Goal: Task Accomplishment & Management: Manage account settings

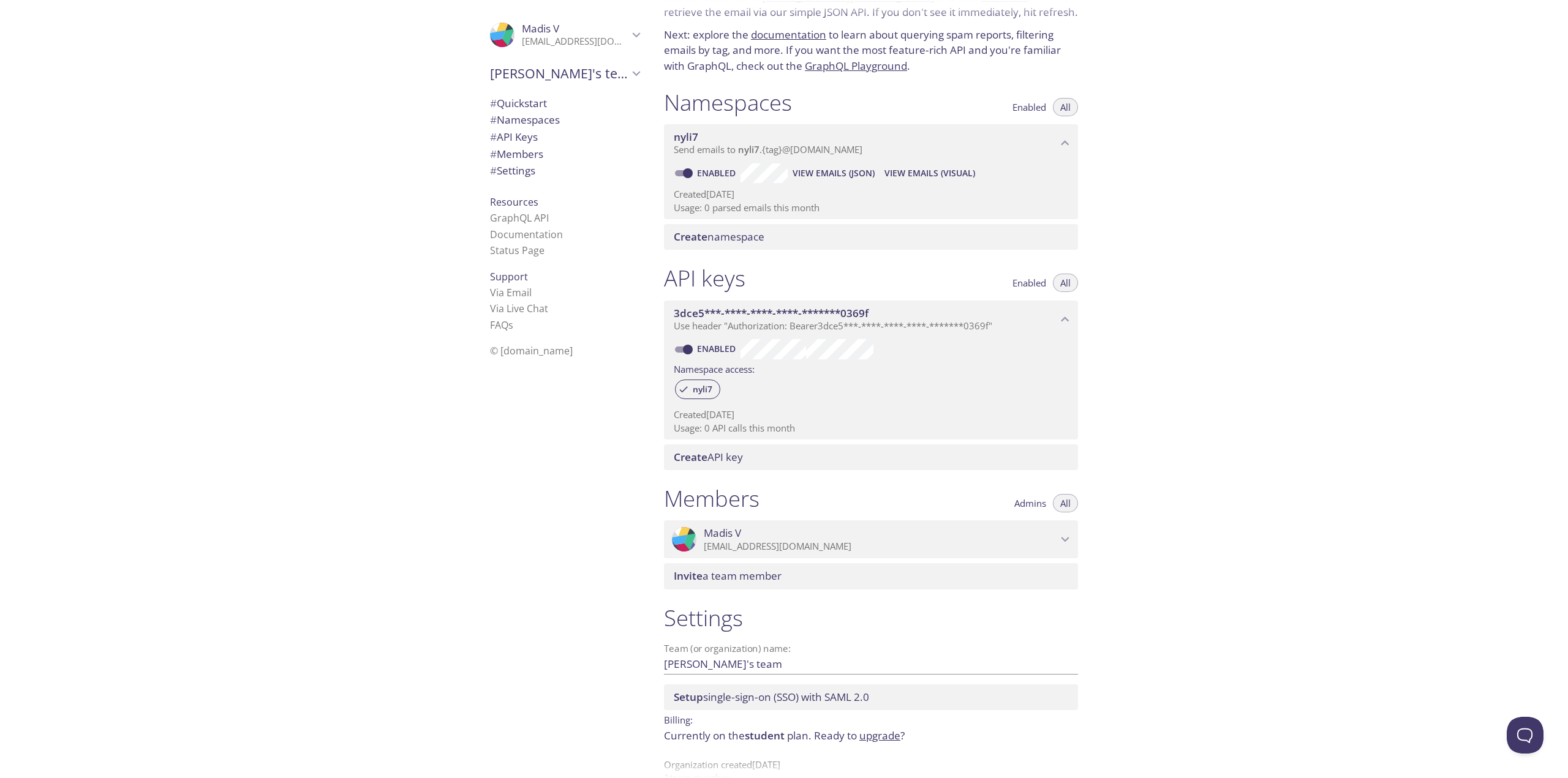
scroll to position [31, 0]
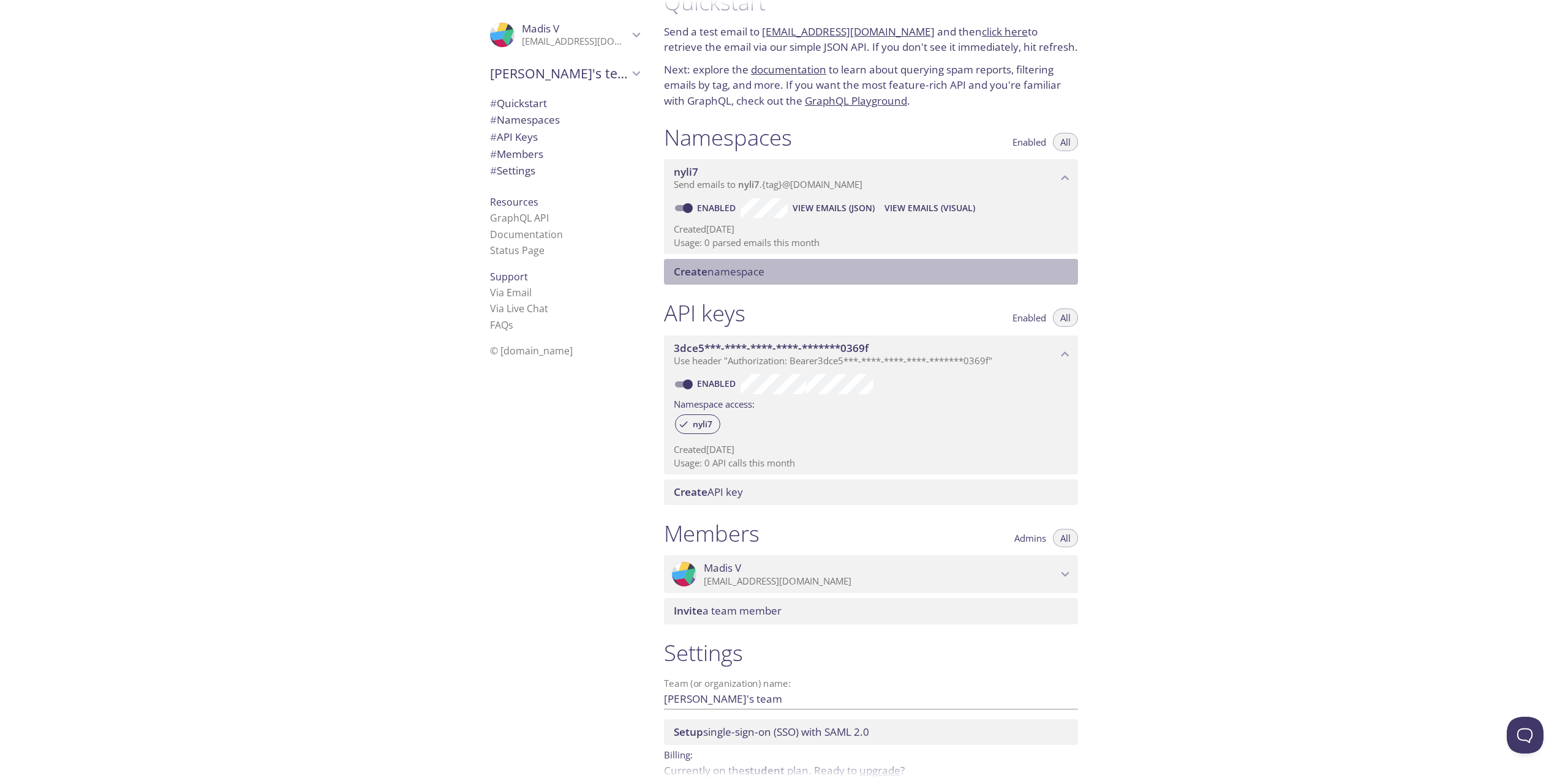
click at [781, 268] on span "Create namespace" at bounding box center [874, 272] width 400 height 13
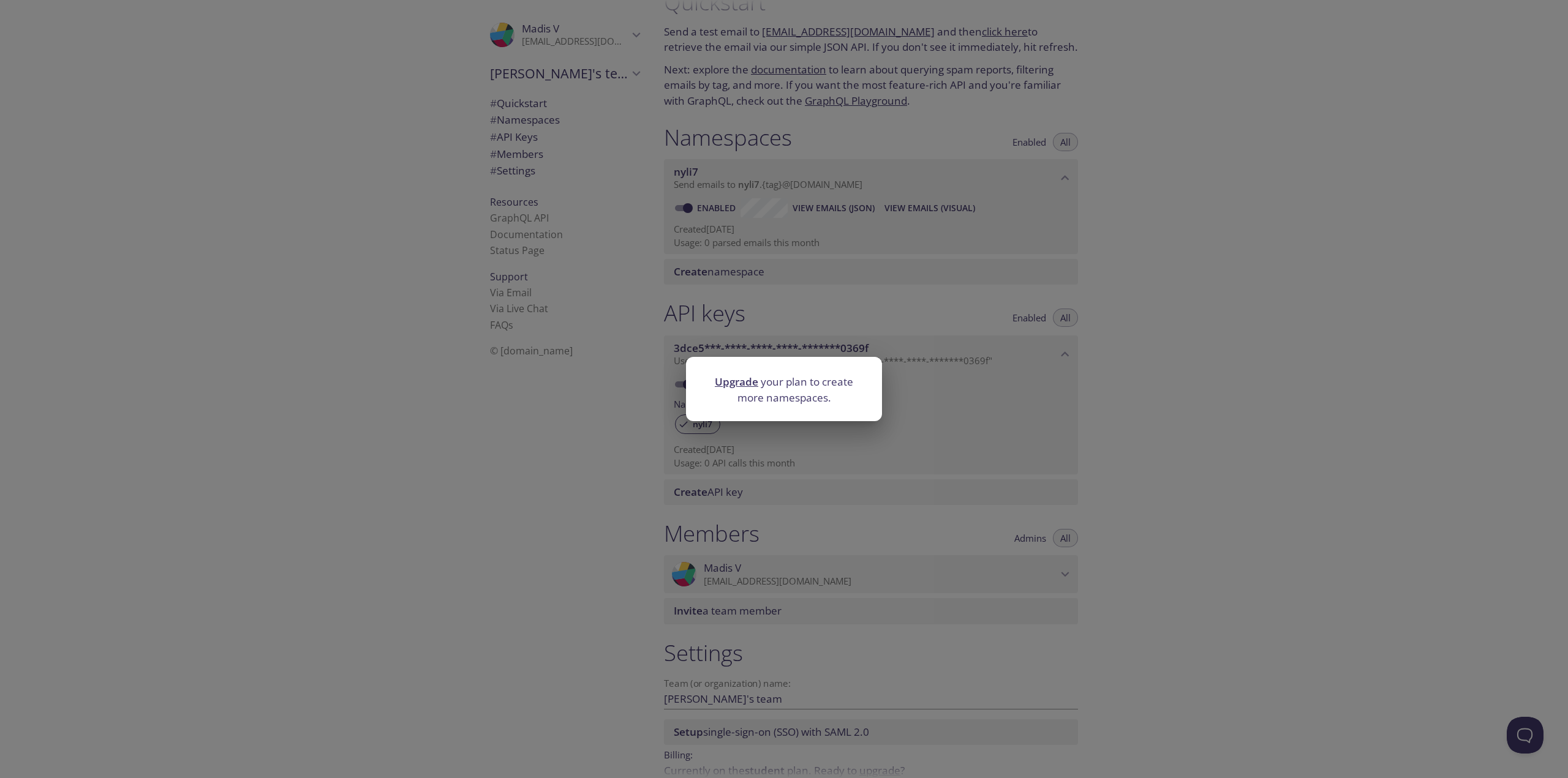
click at [979, 308] on div "Upgrade your plan to create more namespaces." at bounding box center [784, 389] width 1568 height 778
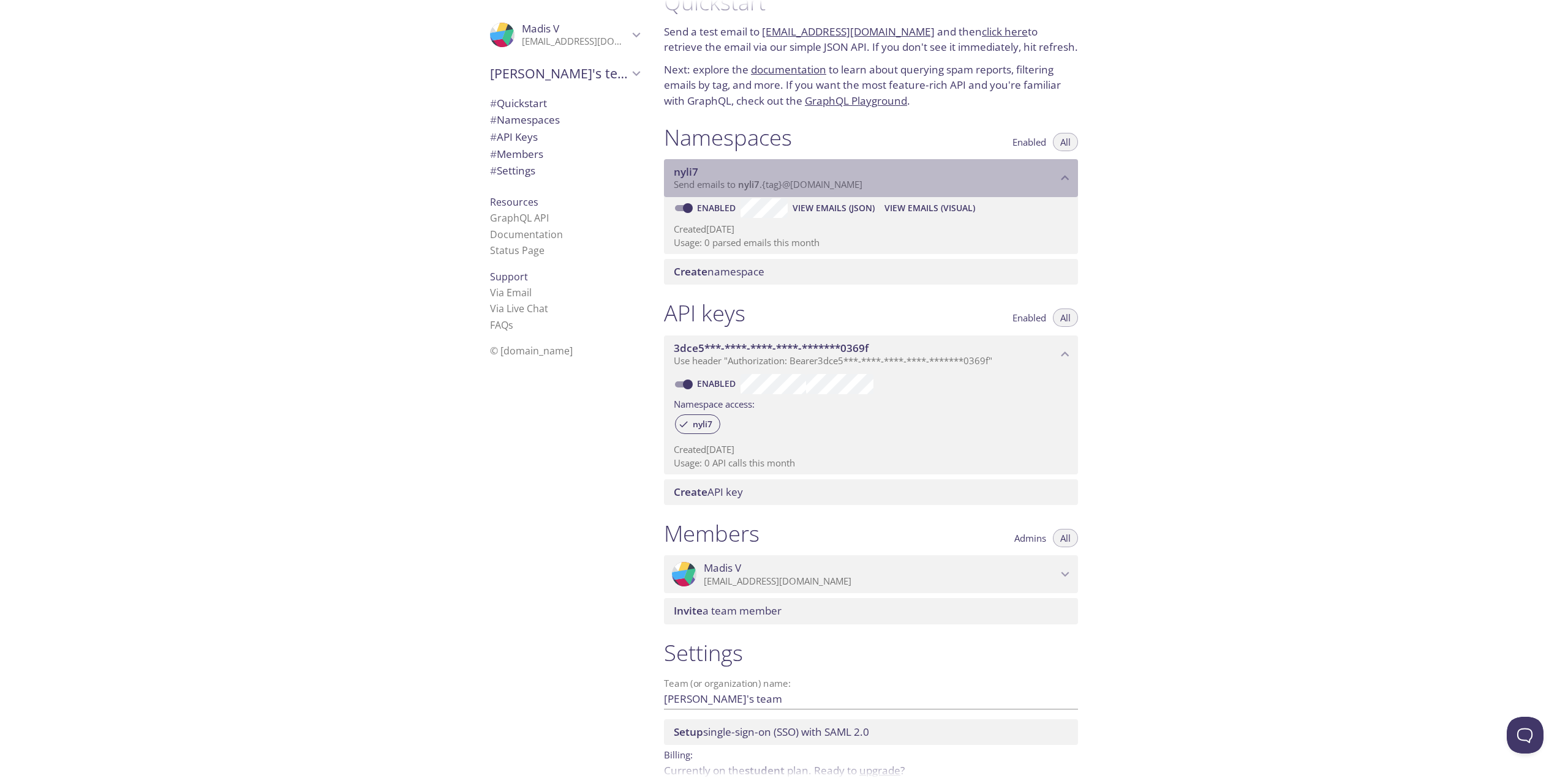
click at [997, 176] on span "nyli7" at bounding box center [865, 172] width 383 height 13
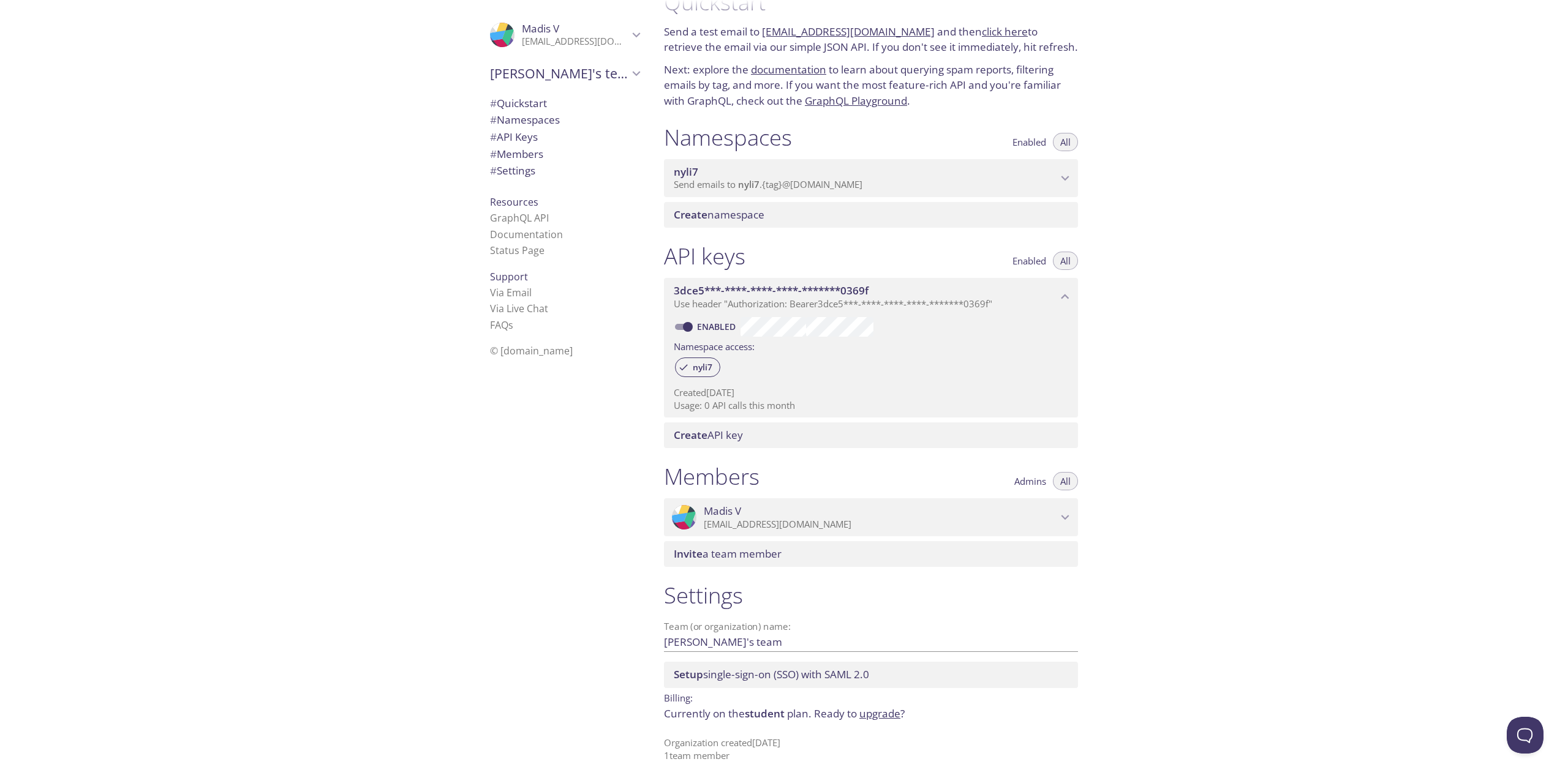
click at [994, 176] on span "nyli7" at bounding box center [865, 172] width 383 height 13
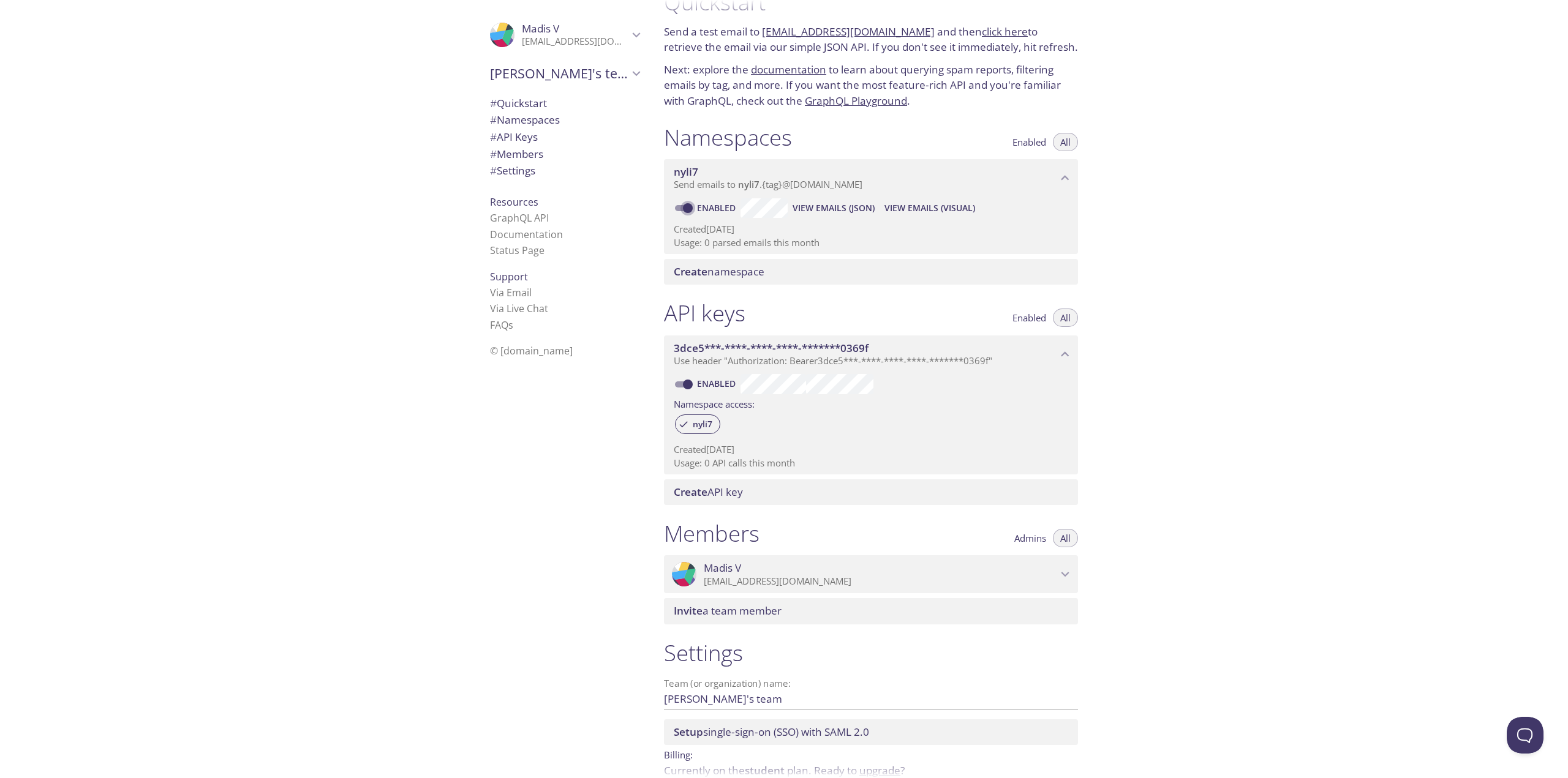
click at [676, 208] on input "Enabled" at bounding box center [688, 208] width 44 height 15
click at [706, 274] on span "Create" at bounding box center [691, 271] width 34 height 14
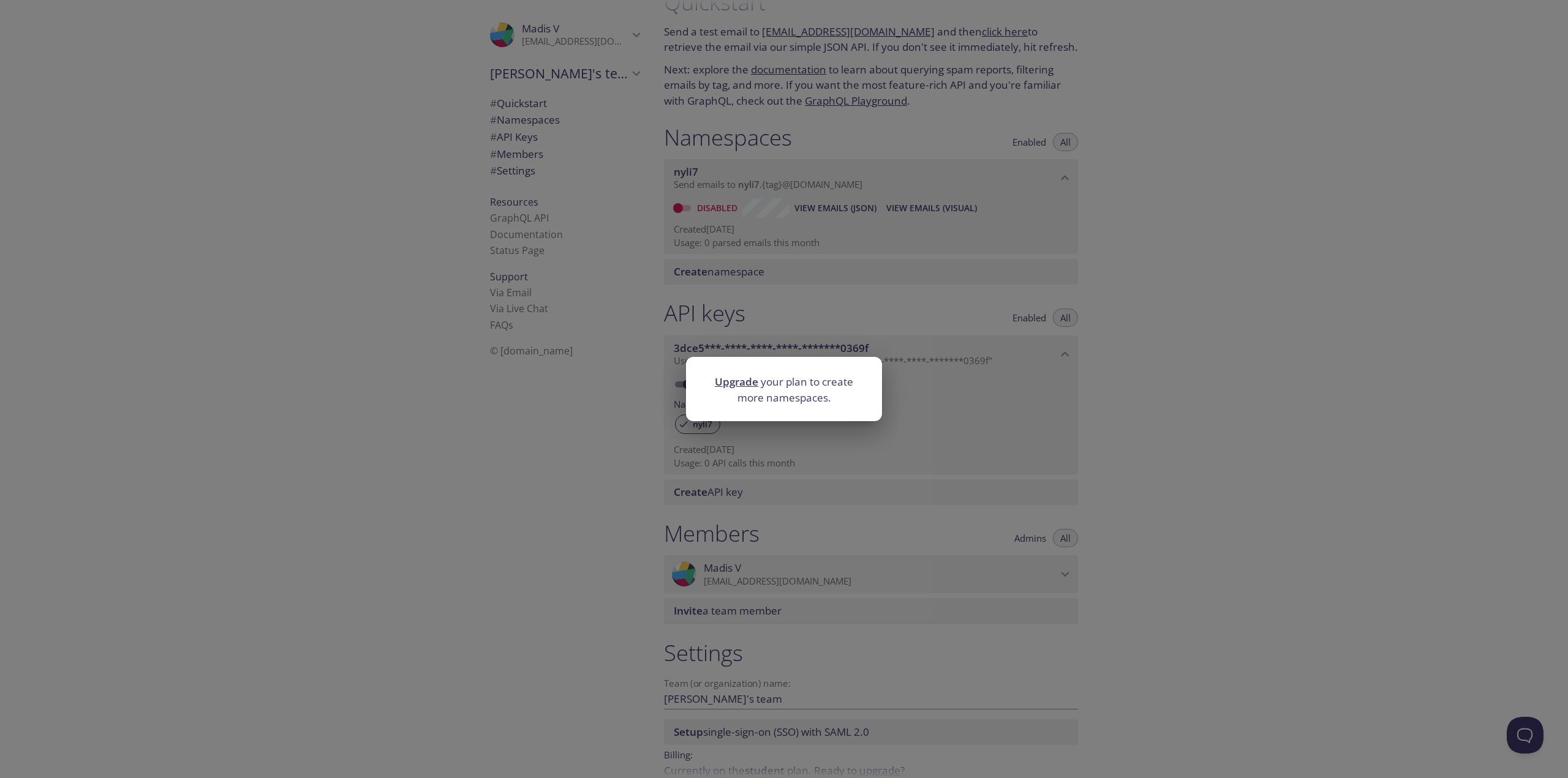
click at [850, 299] on div "Upgrade your plan to create more namespaces." at bounding box center [784, 389] width 1568 height 778
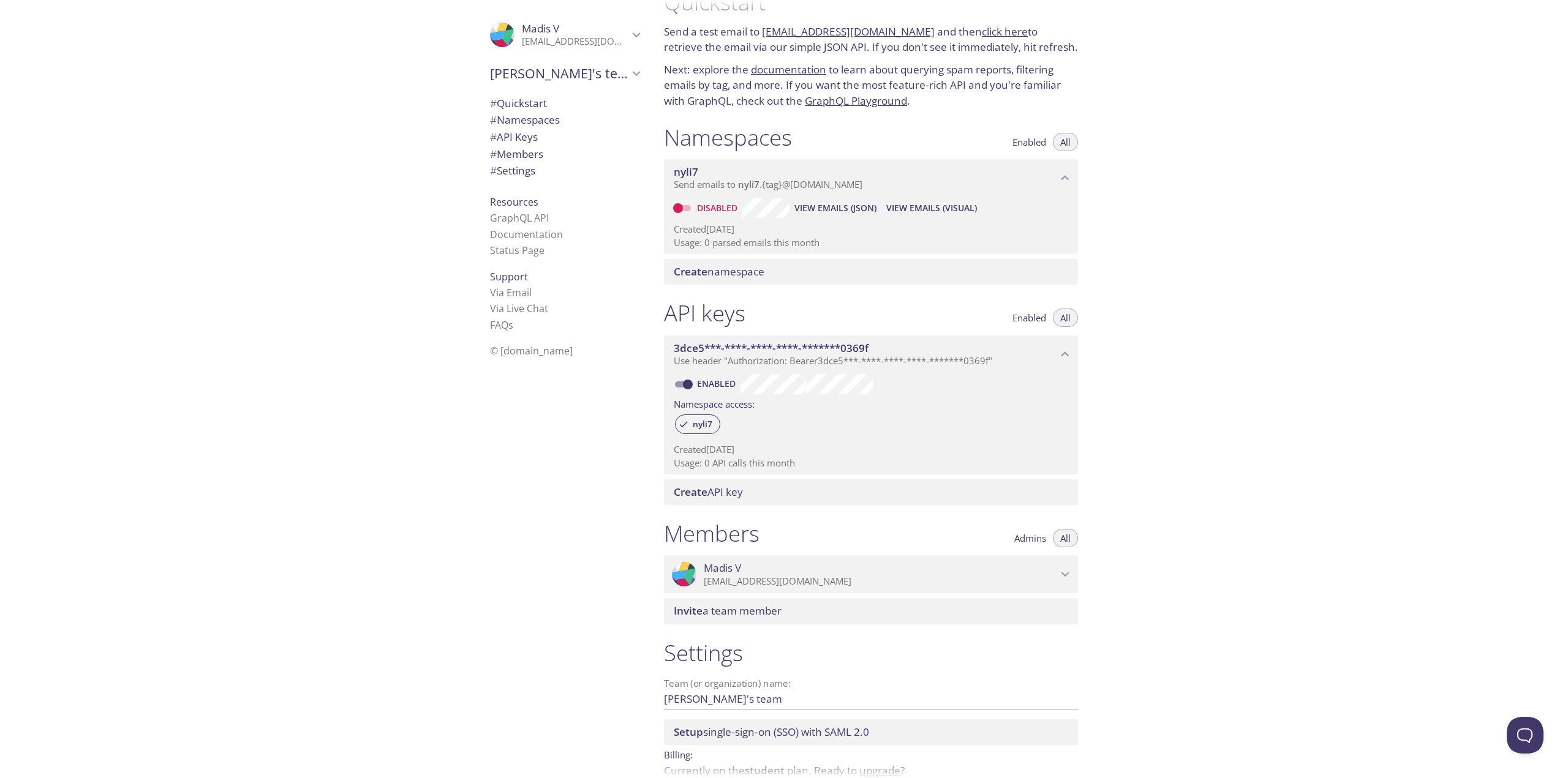
click at [742, 183] on span "nyli7" at bounding box center [748, 184] width 22 height 12
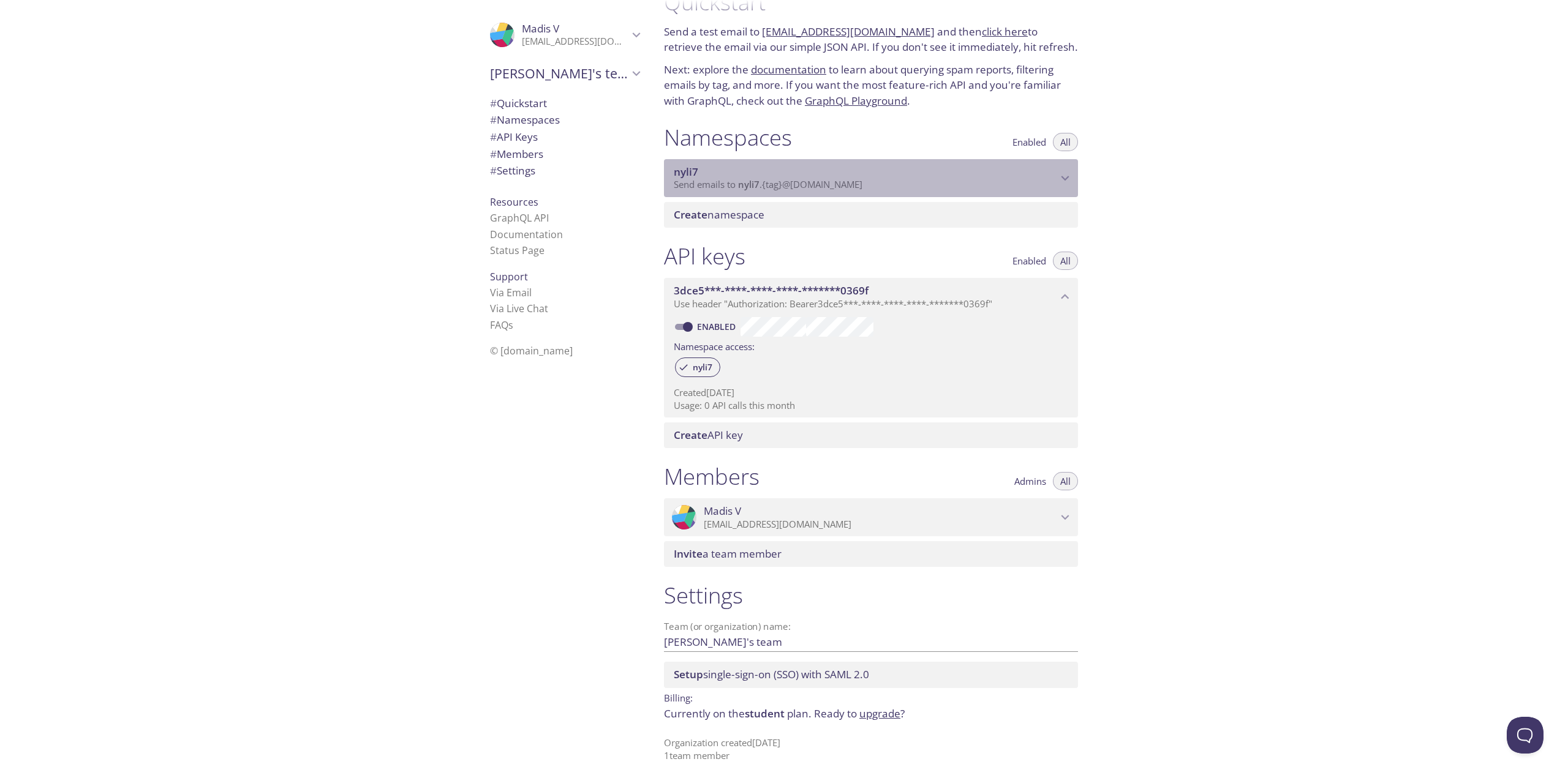
click at [742, 183] on span "nyli7" at bounding box center [748, 184] width 22 height 12
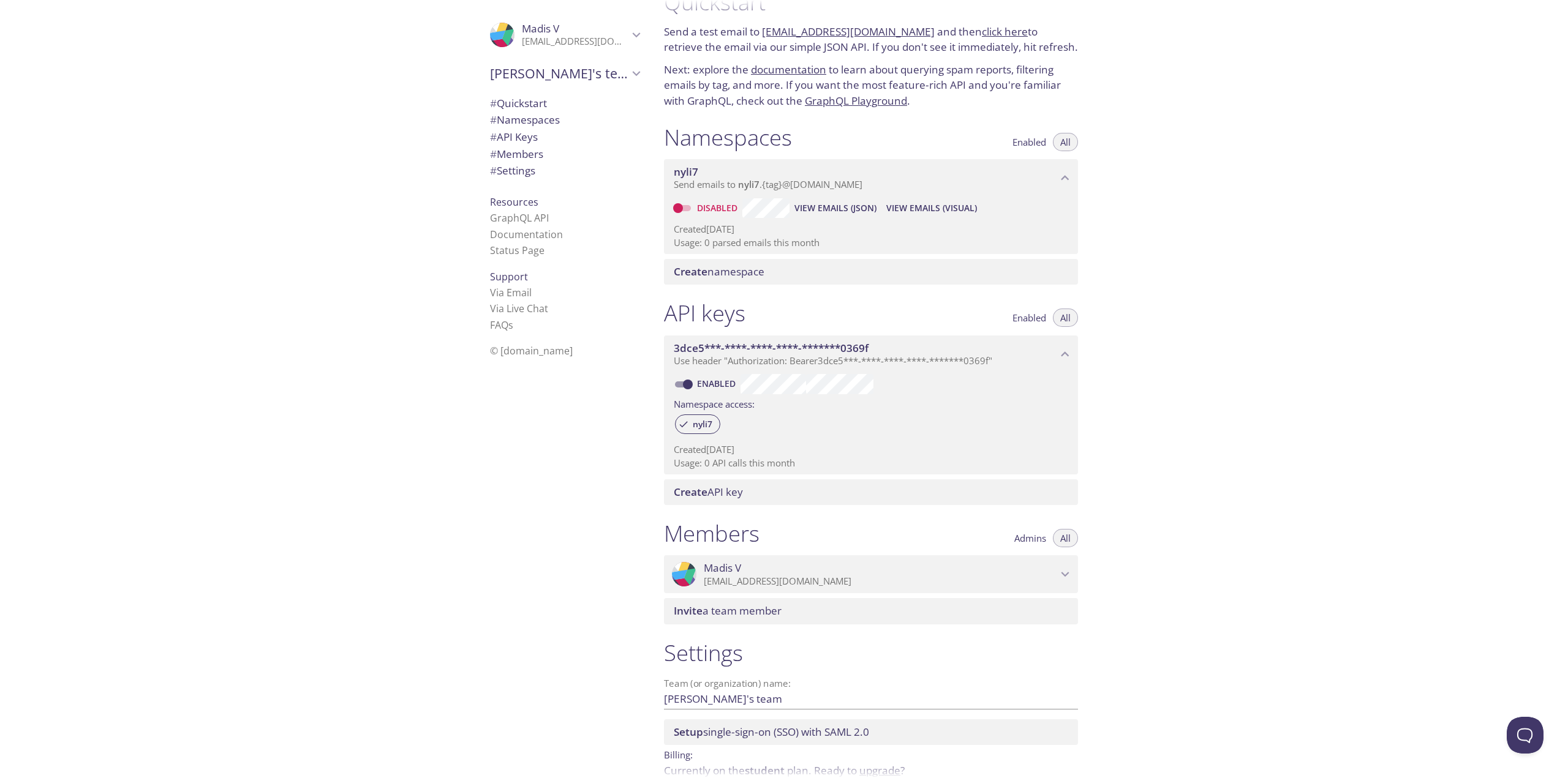
click at [682, 170] on span "nyli7" at bounding box center [686, 172] width 25 height 14
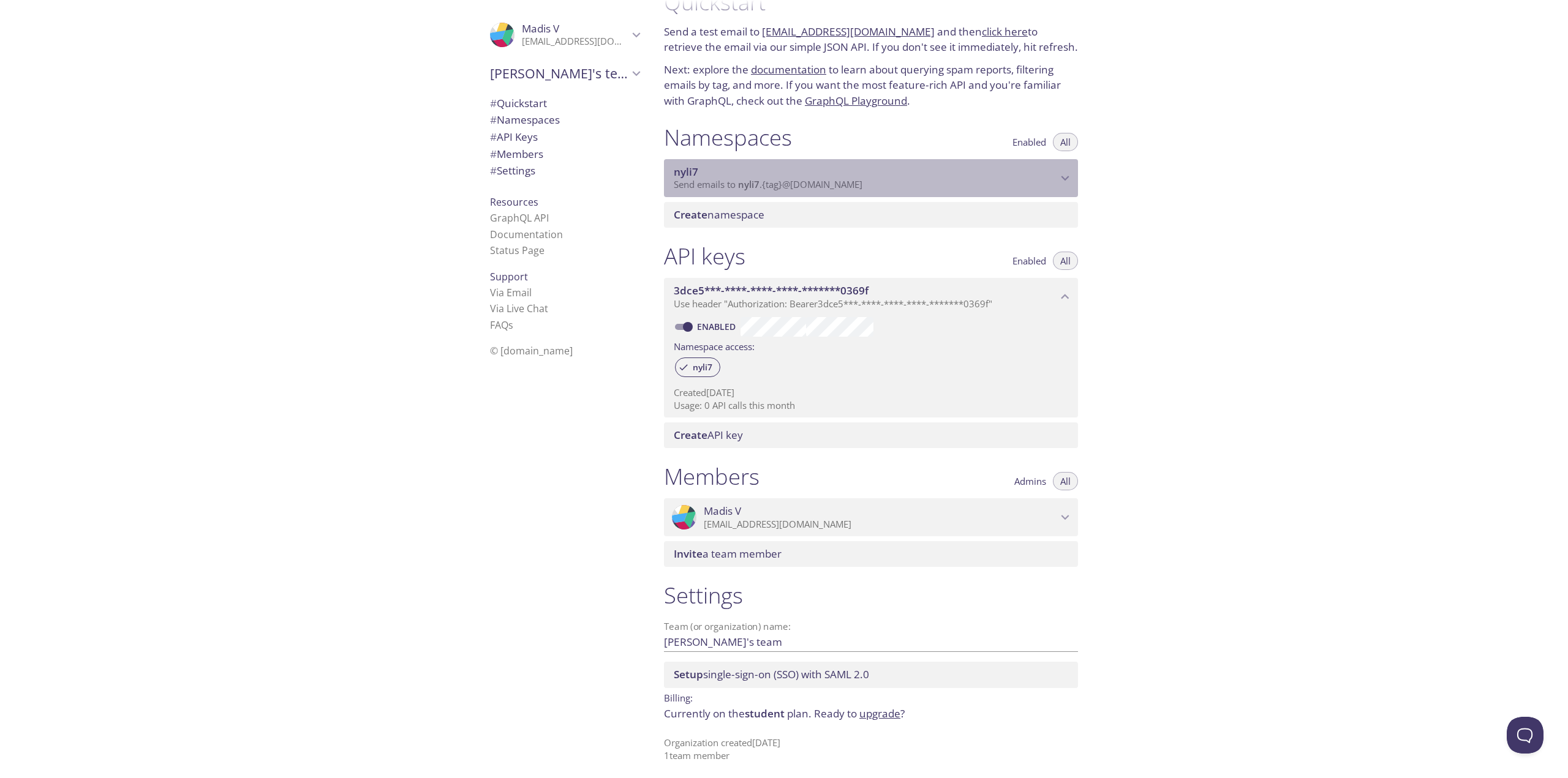
click at [682, 171] on span "nyli7" at bounding box center [686, 172] width 25 height 14
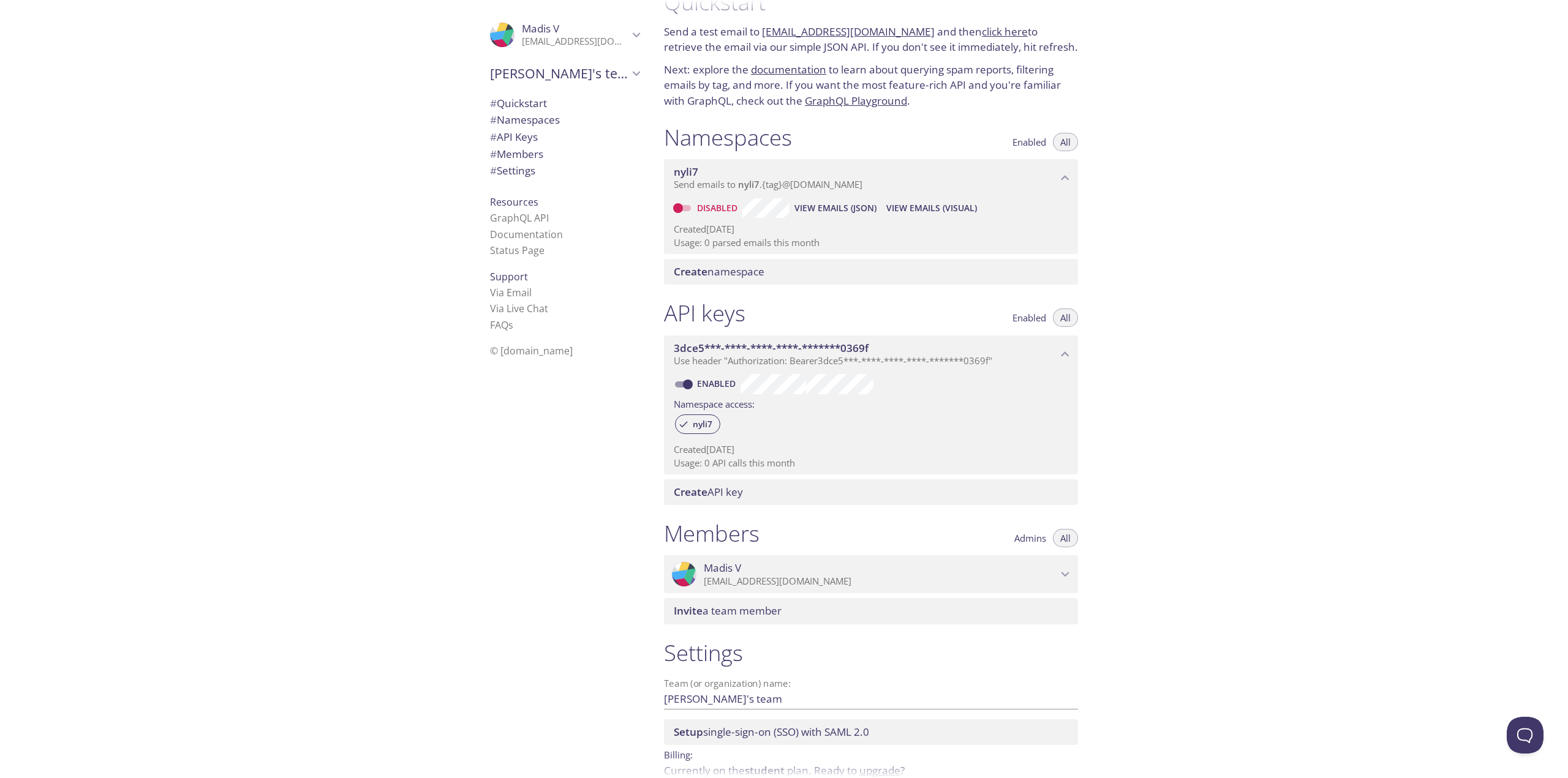
click at [737, 235] on p "Created [DATE]" at bounding box center [871, 229] width 394 height 13
click at [503, 172] on span "# Settings" at bounding box center [513, 170] width 45 height 14
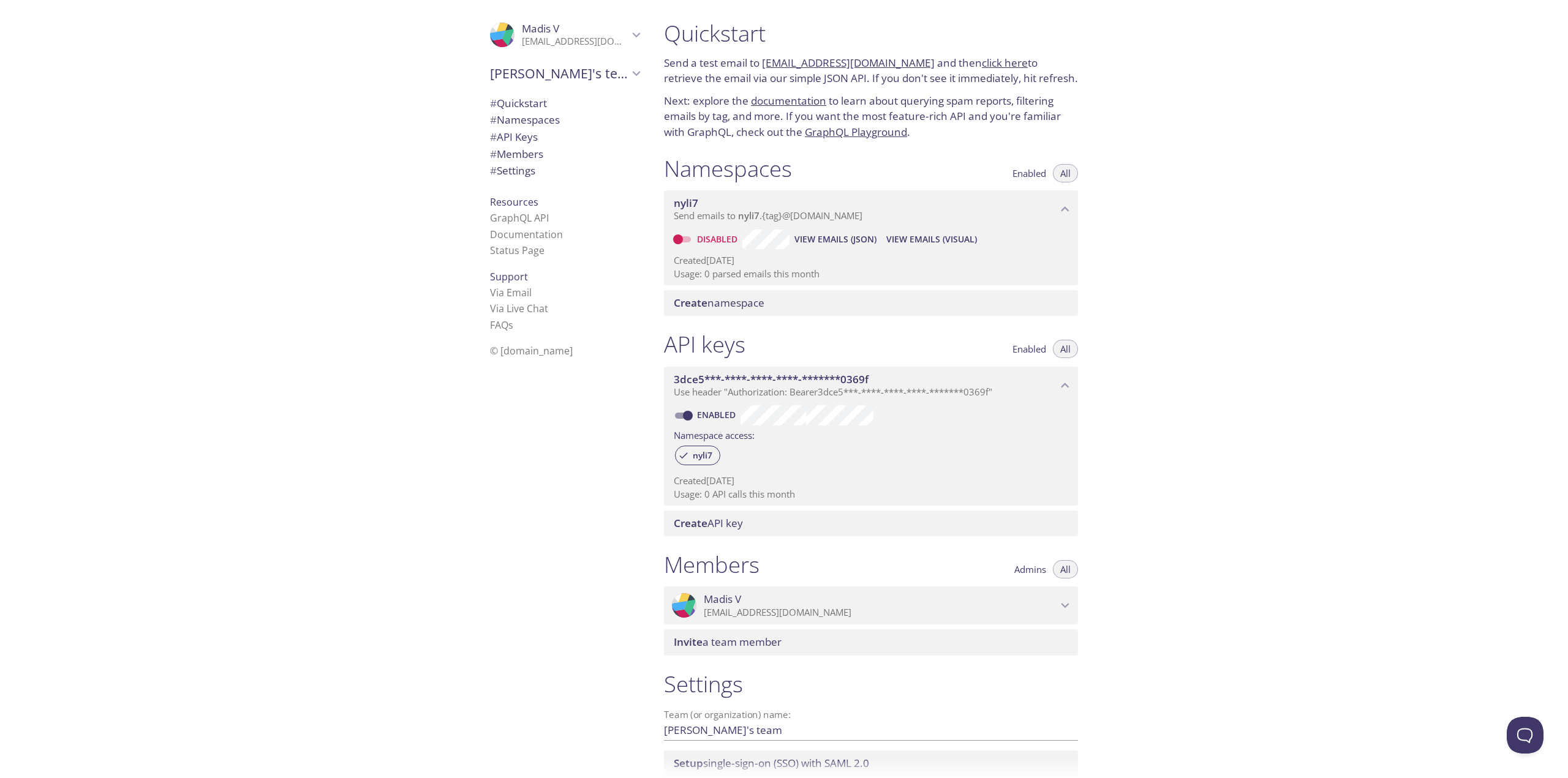
click at [529, 102] on span "# Quickstart" at bounding box center [519, 103] width 57 height 14
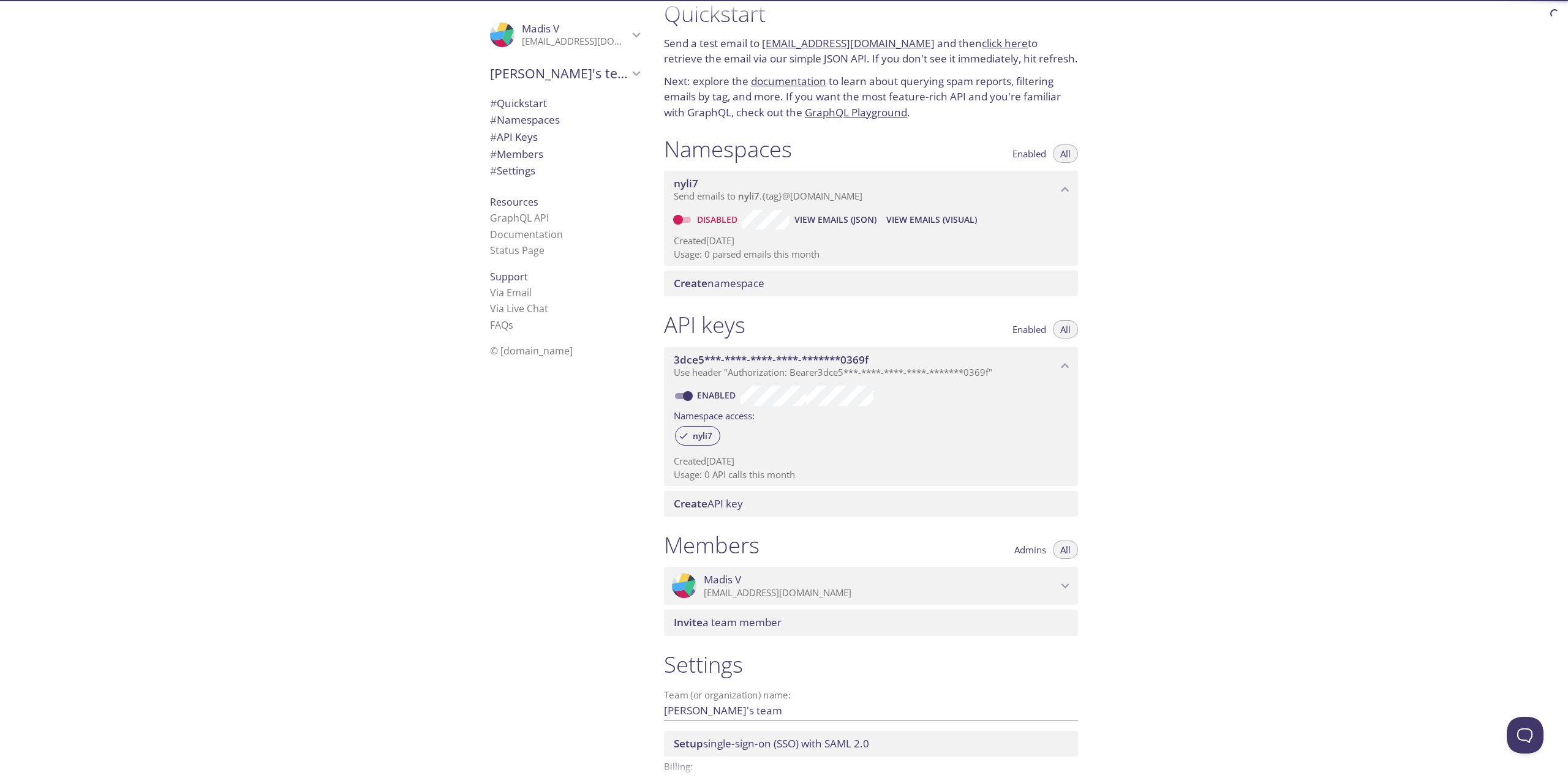
click at [532, 114] on span "# Namespaces" at bounding box center [525, 119] width 70 height 14
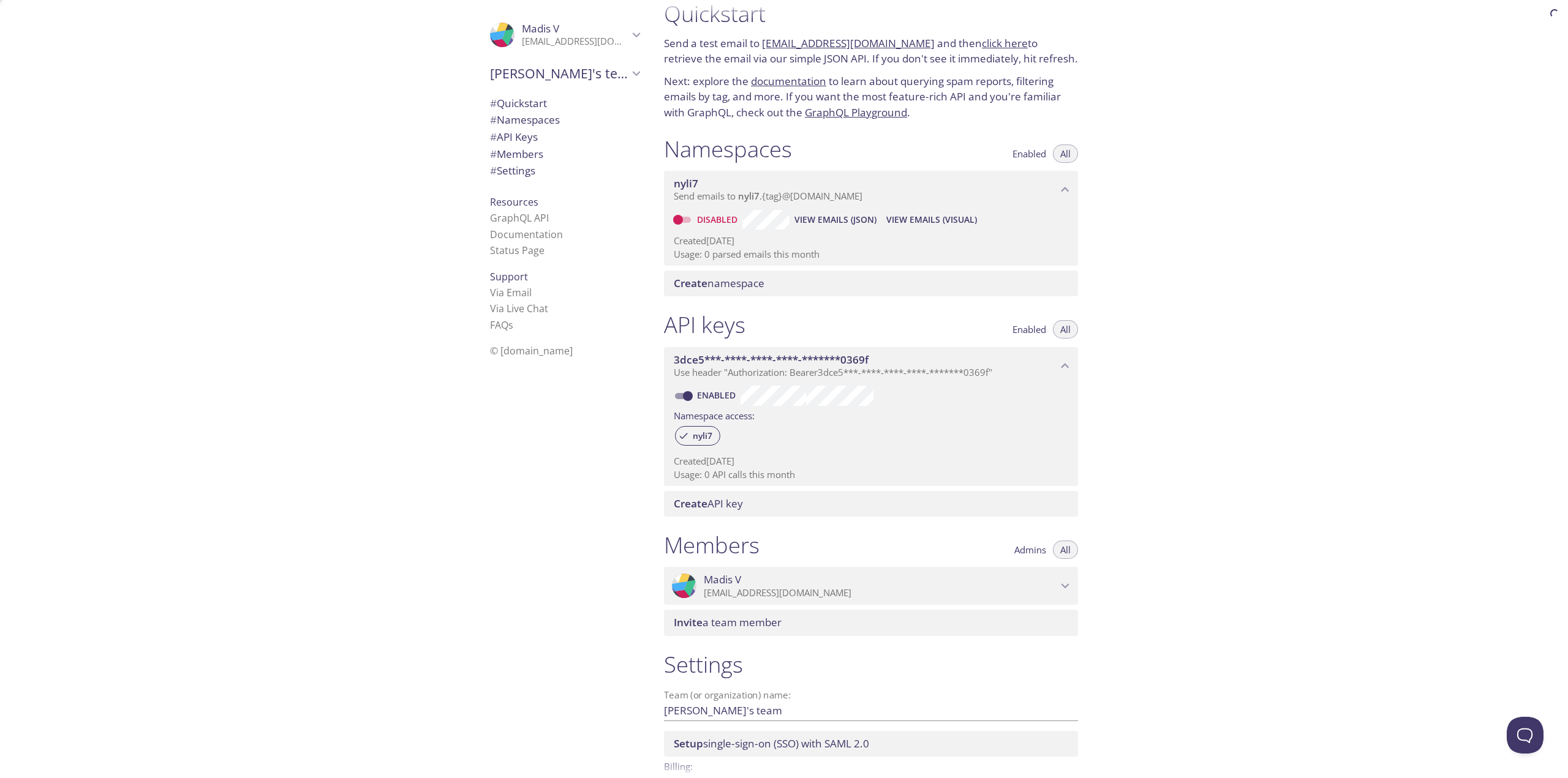
scroll to position [92, 0]
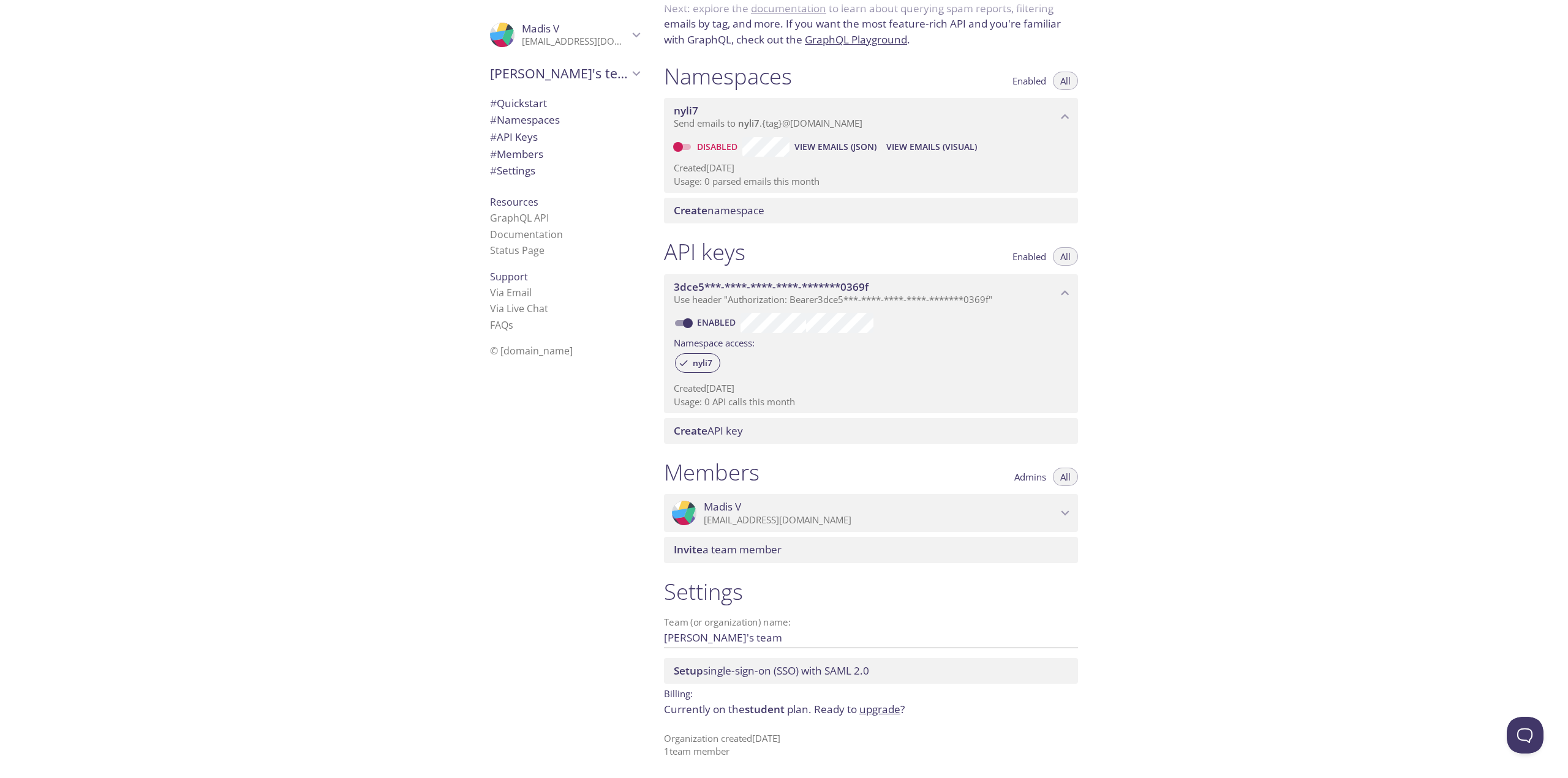
click at [540, 94] on div "# Quickstart # Namespaces # API Keys # Members # Settings" at bounding box center [564, 141] width 169 height 97
click at [540, 99] on span "# Quickstart" at bounding box center [519, 103] width 57 height 14
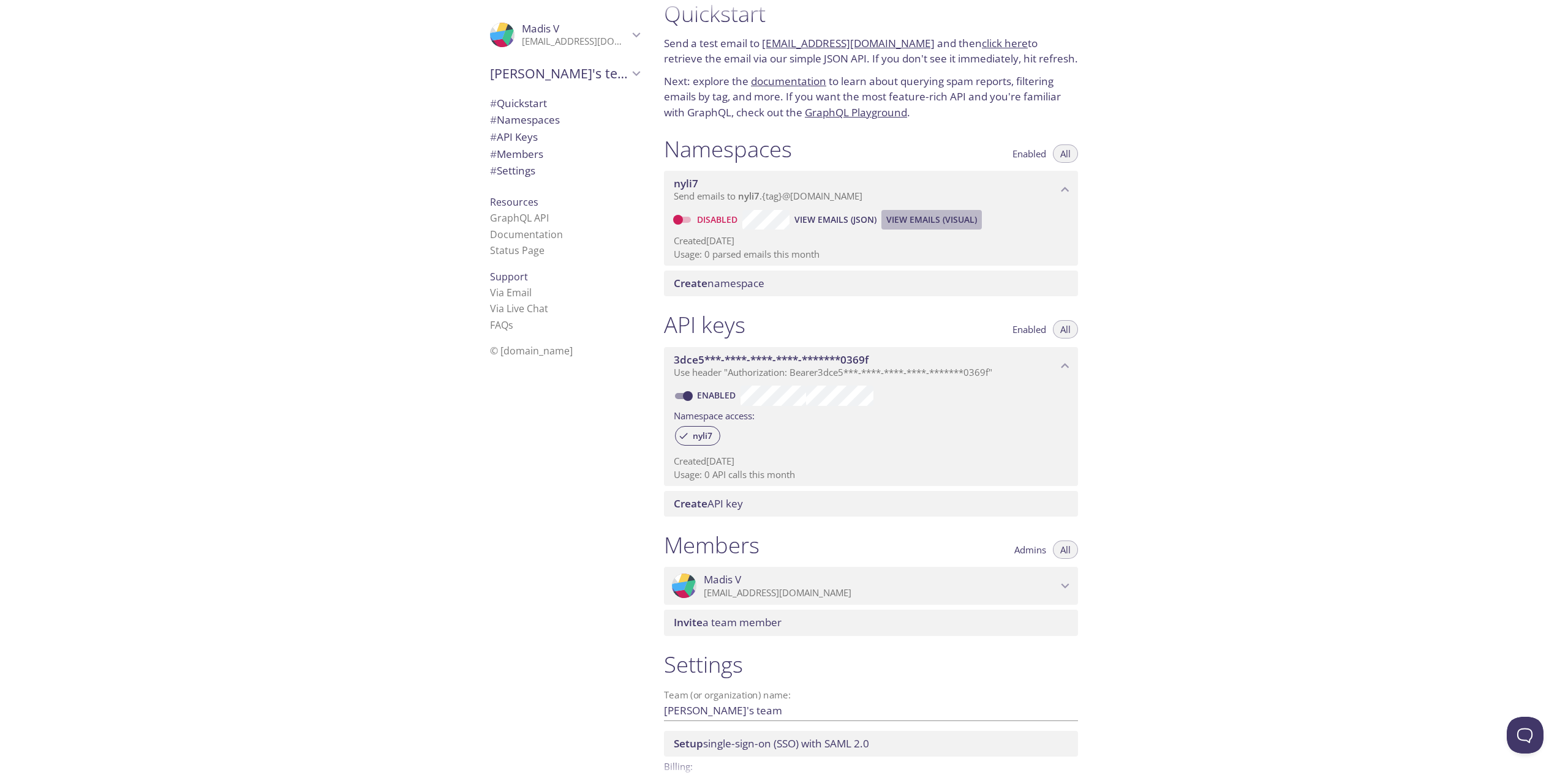
click at [919, 217] on span "View Emails (Visual)" at bounding box center [931, 220] width 91 height 15
click at [686, 221] on input "Disabled" at bounding box center [678, 220] width 44 height 15
checkbox input "true"
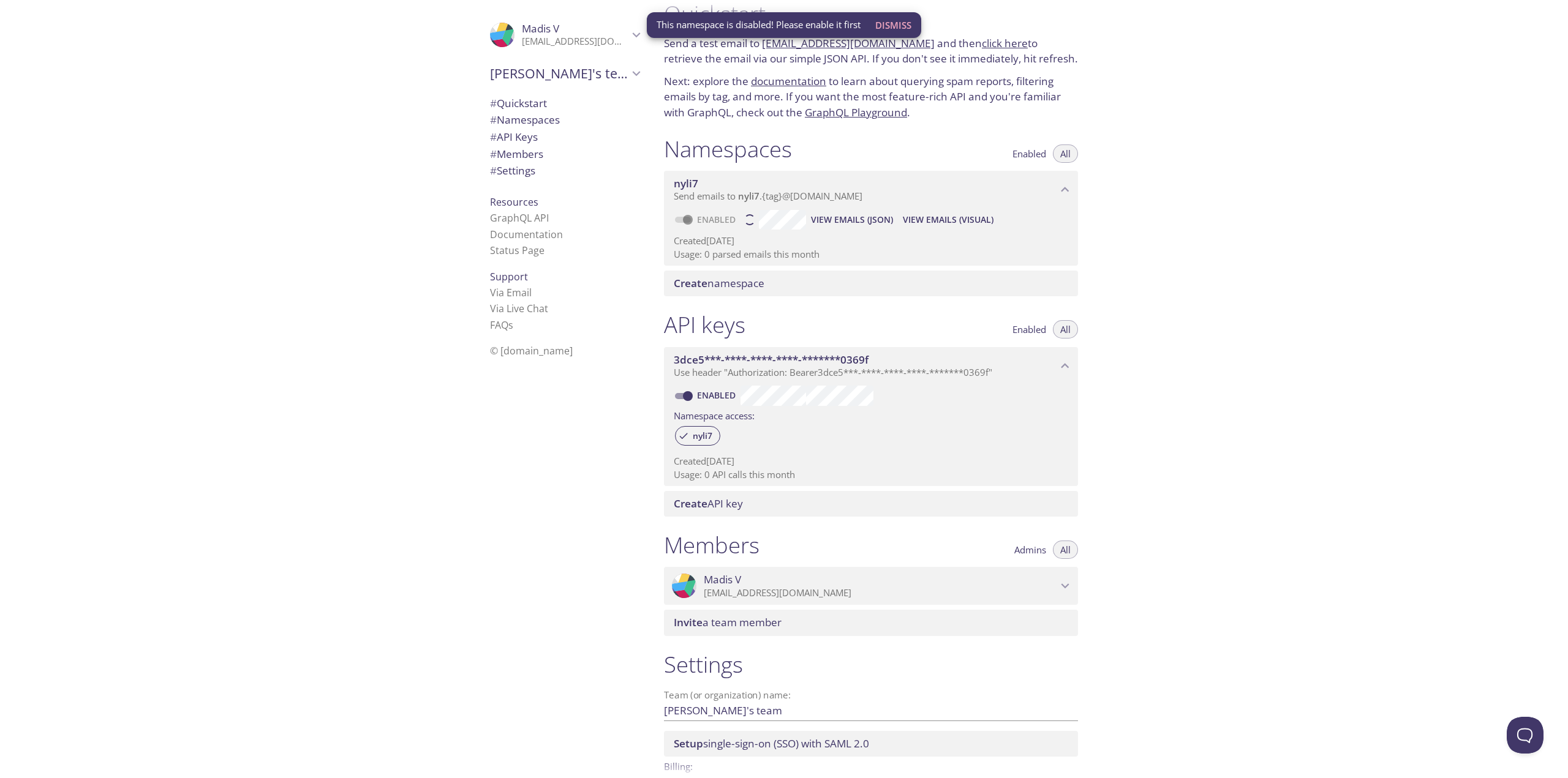
click at [972, 212] on span "View Emails (Visual)" at bounding box center [948, 220] width 91 height 15
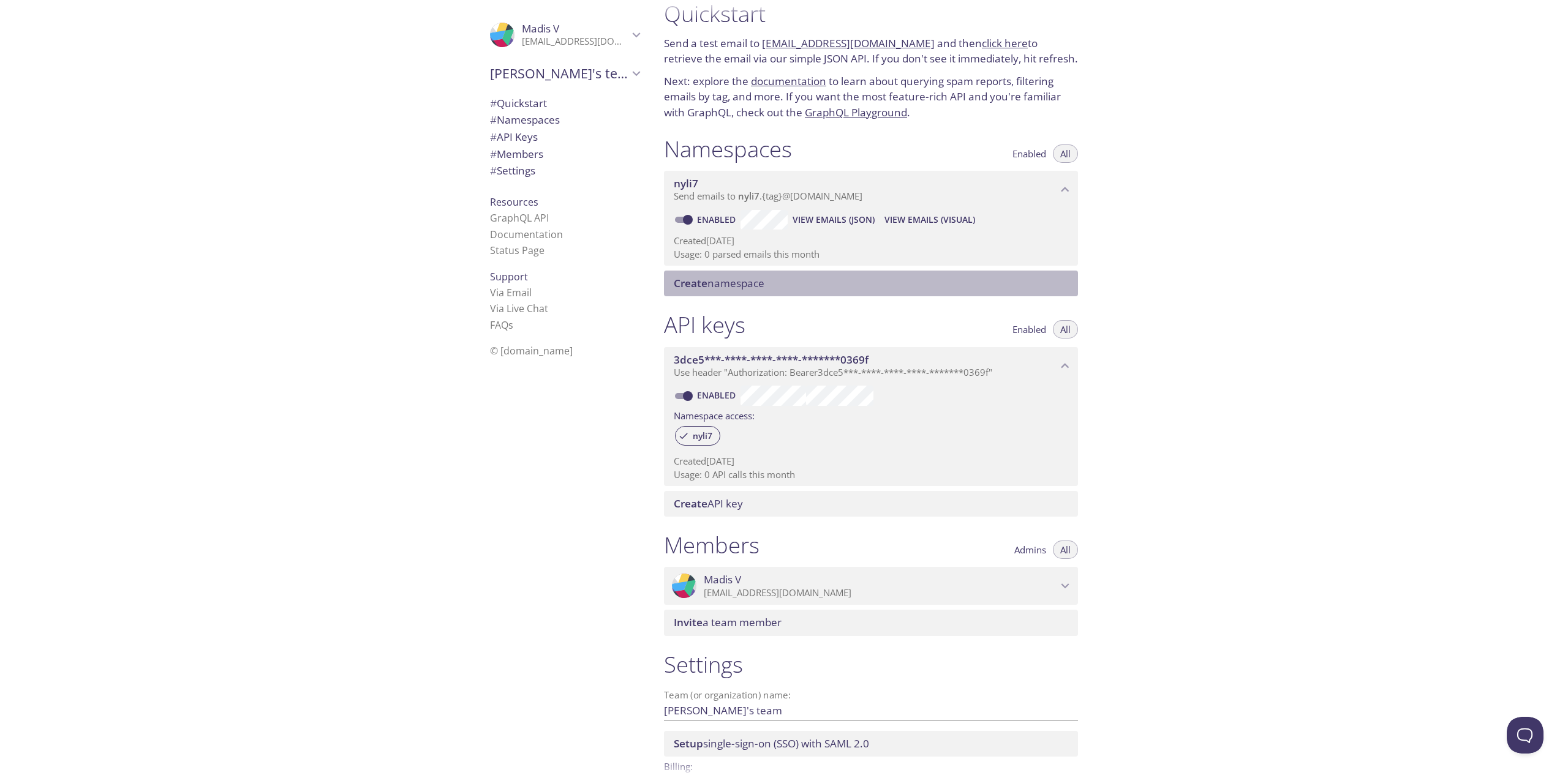
click at [770, 289] on span "Create namespace" at bounding box center [874, 283] width 400 height 13
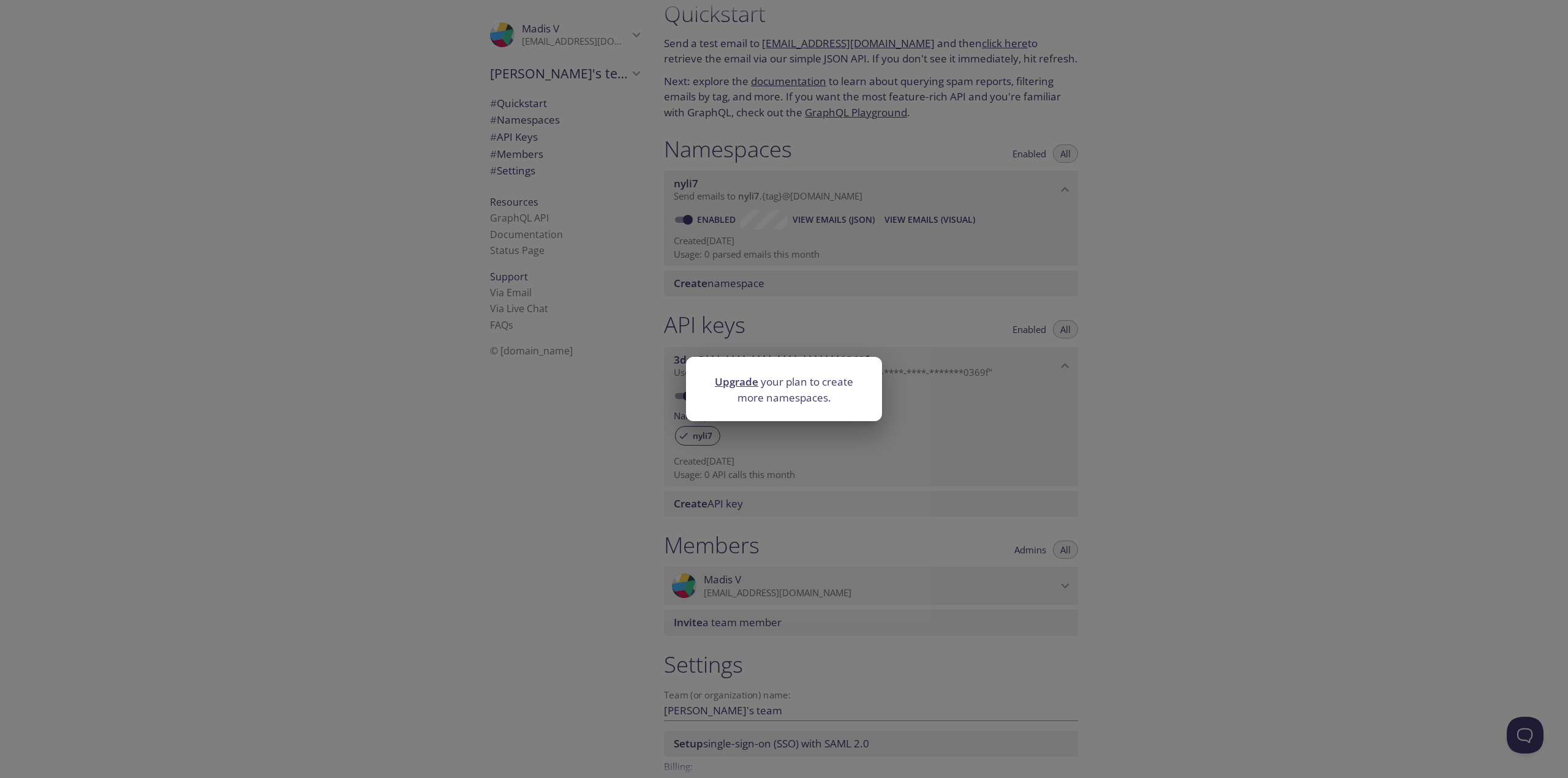
click at [848, 290] on div "Upgrade your plan to create more namespaces." at bounding box center [784, 389] width 1568 height 778
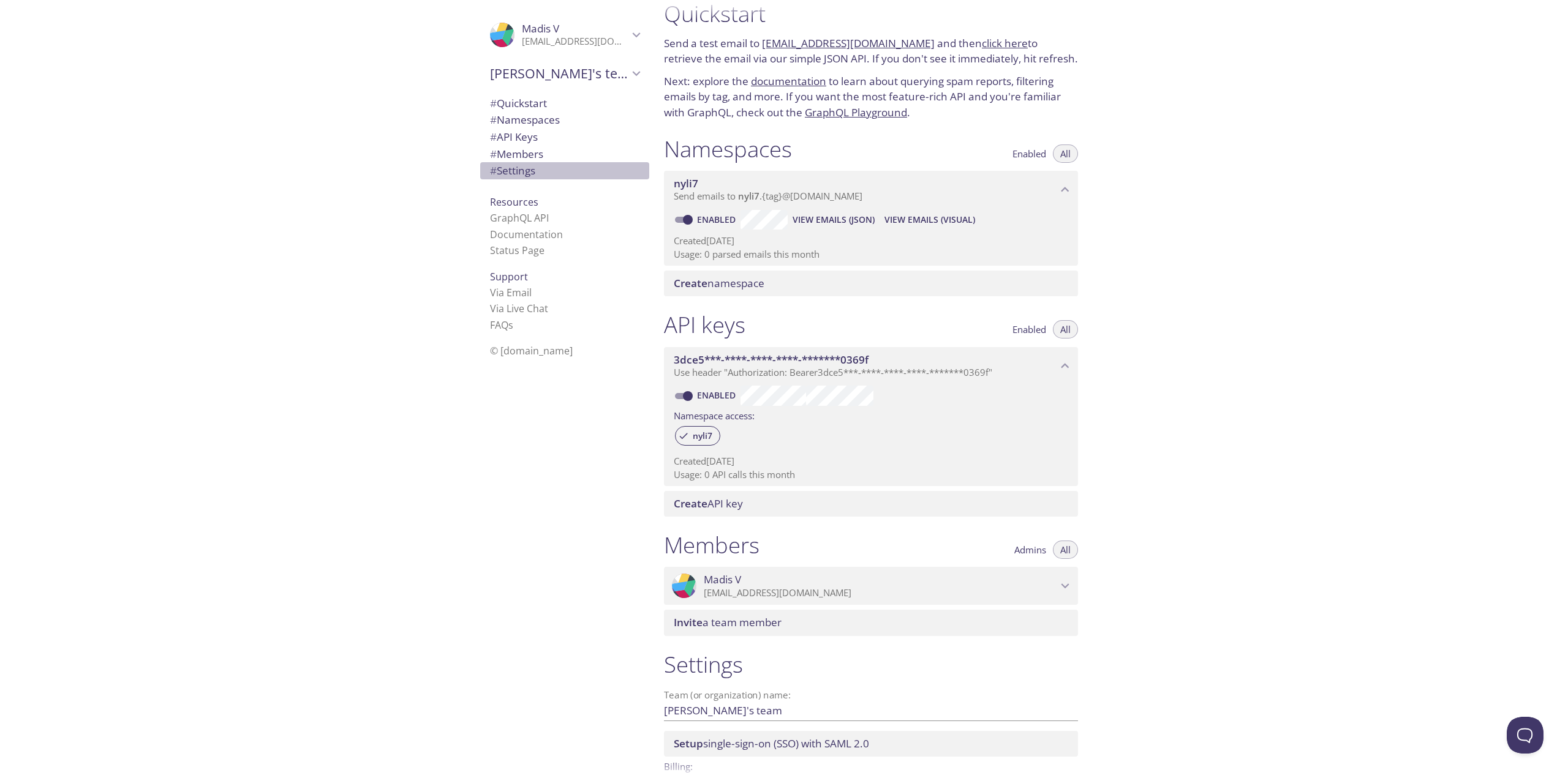
click at [523, 178] on span "# Settings" at bounding box center [565, 170] width 149 height 16
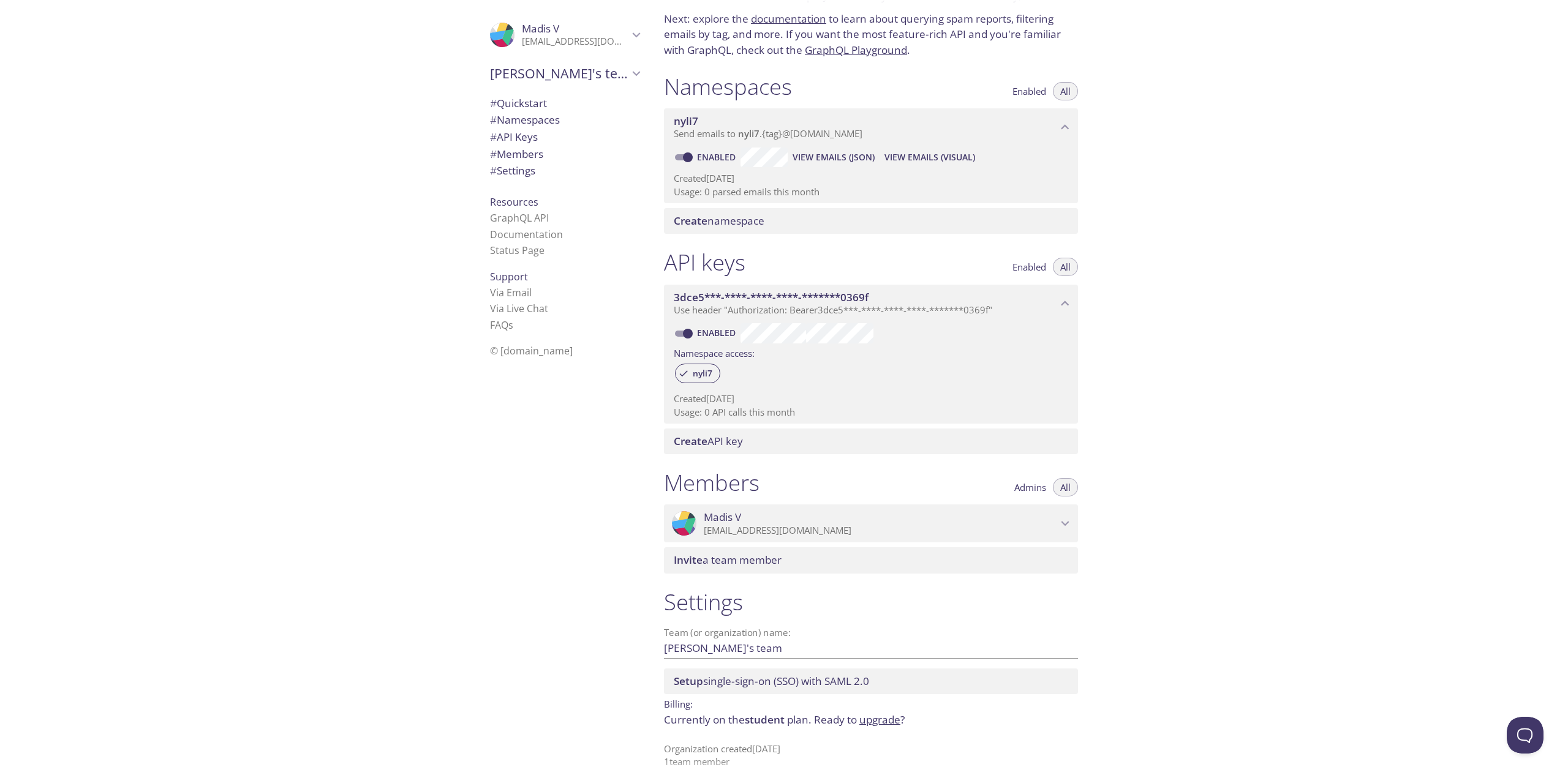
scroll to position [92, 0]
